Goal: Navigation & Orientation: Find specific page/section

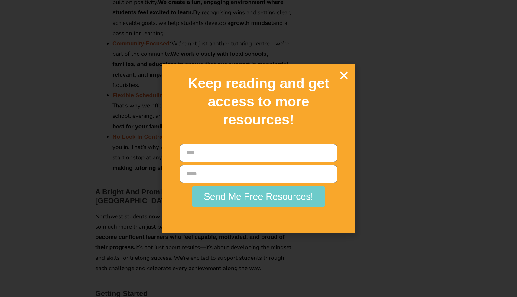
scroll to position [1029, 0]
click at [345, 77] on icon "Close" at bounding box center [344, 75] width 11 height 11
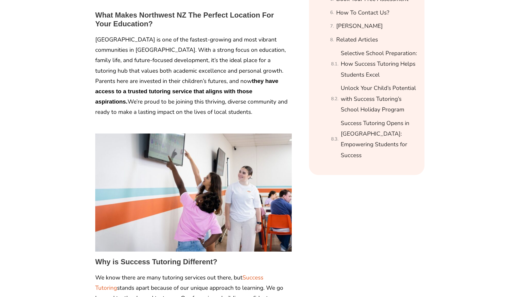
scroll to position [0, 0]
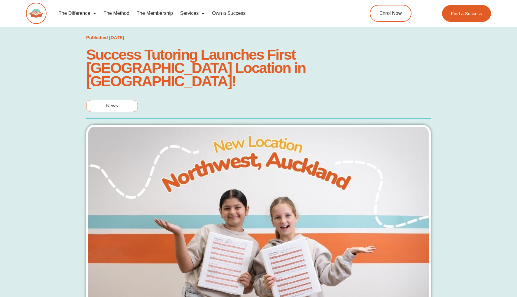
click at [119, 12] on link "The Method" at bounding box center [116, 13] width 33 height 14
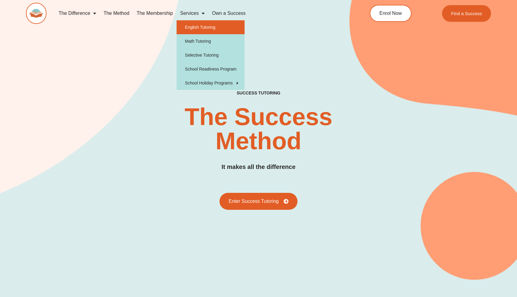
click at [193, 28] on link "English Tutoring" at bounding box center [211, 27] width 68 height 14
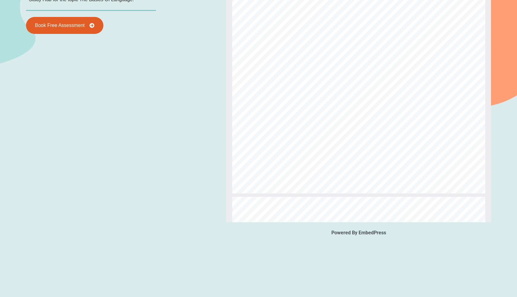
scroll to position [188, 0]
type input "*"
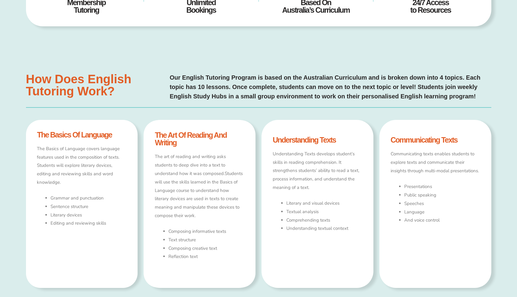
scroll to position [0, 0]
